Goal: Information Seeking & Learning: Learn about a topic

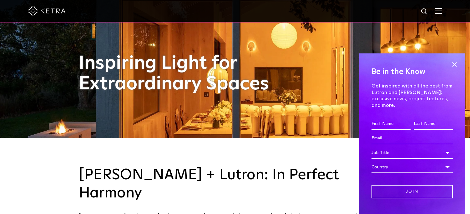
scroll to position [94, 0]
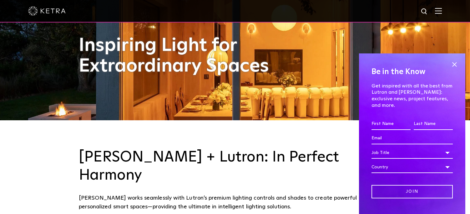
click at [449, 65] on span at bounding box center [453, 64] width 9 height 9
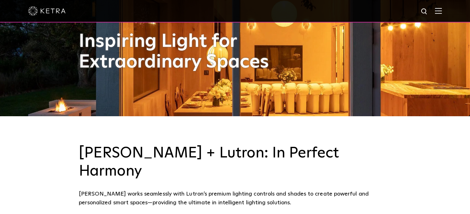
scroll to position [62, 0]
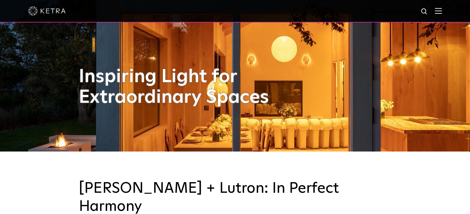
click at [441, 12] on img at bounding box center [438, 11] width 7 height 6
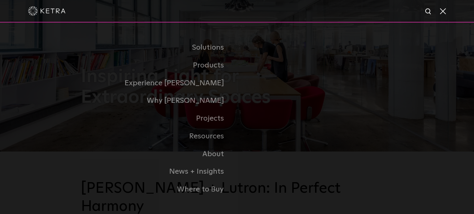
click at [0, 0] on link "Residential" at bounding box center [0, 0] width 0 height 0
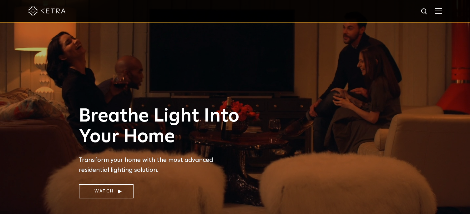
click at [441, 11] on img at bounding box center [438, 11] width 7 height 6
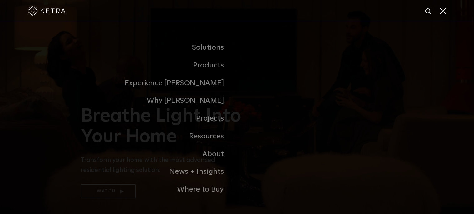
click at [0, 0] on link "Commercial Products" at bounding box center [0, 0] width 0 height 0
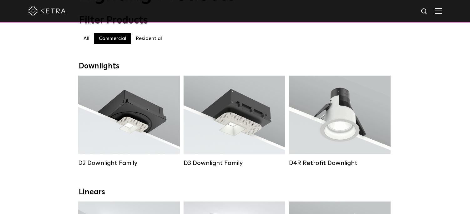
scroll to position [62, 0]
click at [142, 122] on div "Lumen Output: 1200 Colors: White / Black / Gloss Black / Silver / Bronze / Silv…" at bounding box center [128, 116] width 83 height 63
